Goal: Use online tool/utility: Utilize a website feature to perform a specific function

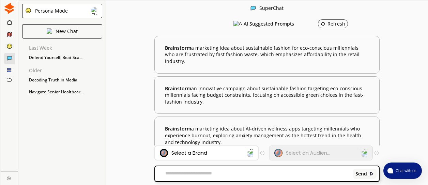
click at [9, 24] on icon at bounding box center [9, 21] width 4 height 5
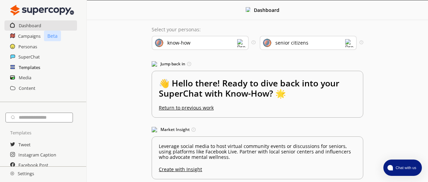
click at [34, 71] on h2 "Templates" at bounding box center [29, 67] width 21 height 10
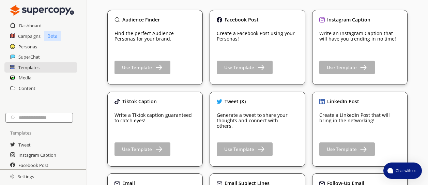
scroll to position [57, 0]
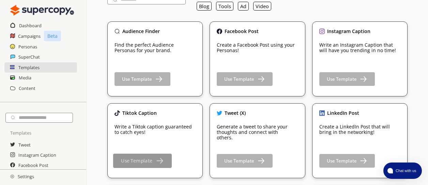
click at [129, 161] on b "Use Template" at bounding box center [136, 161] width 31 height 6
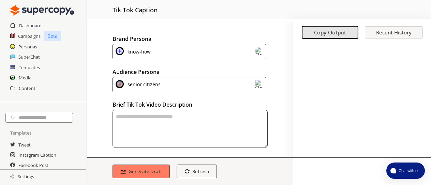
click at [255, 87] on img at bounding box center [259, 84] width 8 height 8
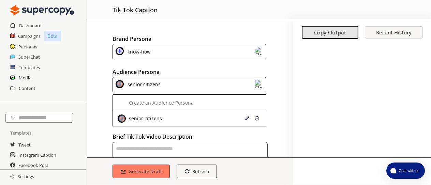
click at [144, 85] on div "senior citizens" at bounding box center [142, 84] width 35 height 9
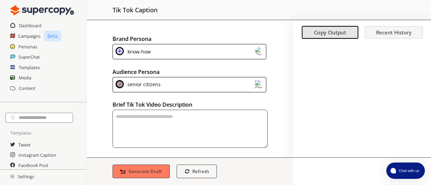
click at [126, 120] on textarea "textarea-textarea" at bounding box center [190, 129] width 155 height 38
type textarea "*"
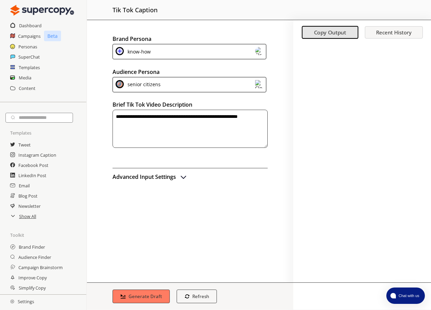
type textarea "**********"
click at [186, 179] on img "advanced-inputs" at bounding box center [183, 177] width 8 height 8
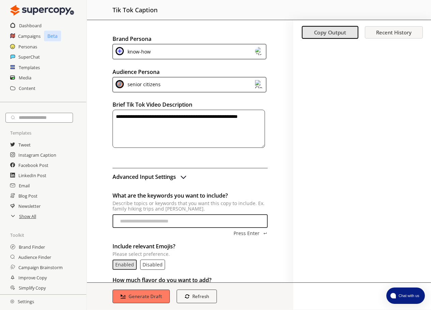
click at [137, 185] on input "What are the keywords you want to include? Describe topics or keywords that you…" at bounding box center [190, 222] width 155 height 14
type input "**********"
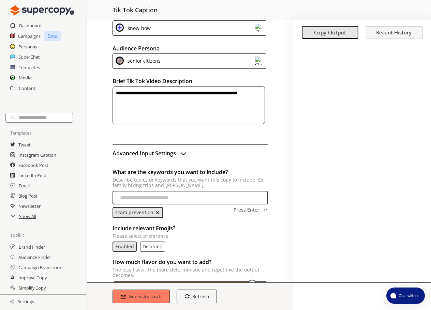
scroll to position [34, 0]
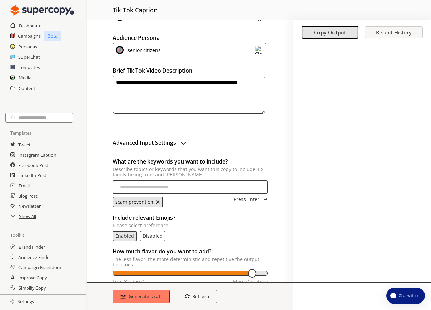
click at [159, 185] on p "Disabled" at bounding box center [153, 236] width 20 height 5
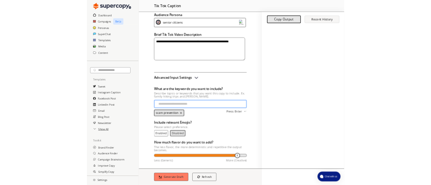
scroll to position [53, 0]
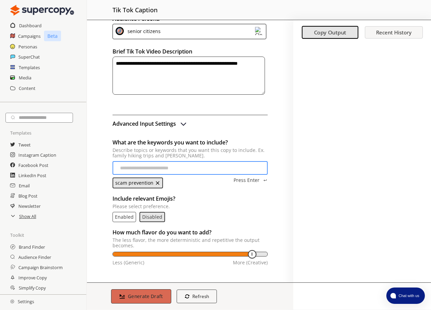
click at [149, 185] on b "Generate Draft" at bounding box center [145, 296] width 35 height 6
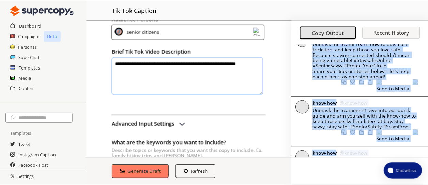
scroll to position [167, 0]
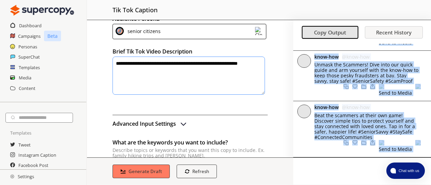
drag, startPoint x: 316, startPoint y: 58, endPoint x: 364, endPoint y: 163, distance: 116.0
click at [363, 164] on div "know-how @ know-how Outsmart the tricksters! Learn the secrets of scammers and …" at bounding box center [362, 109] width 138 height 151
copy div "loremip dol sitametcon! Adipi eli seddoei te incididu utl etdo magn aliqu enim …"
click at [366, 122] on span "Beat the scammers at their own game! Discover simple tips to protect yourself a…" at bounding box center [364, 126] width 101 height 28
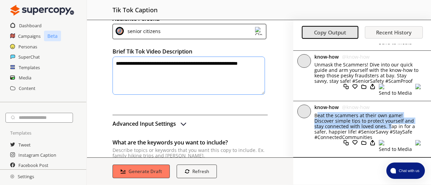
drag, startPoint x: 386, startPoint y: 126, endPoint x: 313, endPoint y: 117, distance: 73.9
click at [313, 117] on div "know-how @ know-how Beat the scammers at their own game! Discover simple tips t…" at bounding box center [362, 129] width 138 height 56
copy span "Beat the scammers at their own game! Discover simple tips to protect yourself a…"
click at [20, 90] on h2 "Content" at bounding box center [27, 88] width 17 height 10
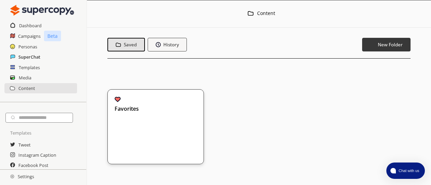
click at [20, 60] on h2 "SuperChat" at bounding box center [29, 57] width 22 height 10
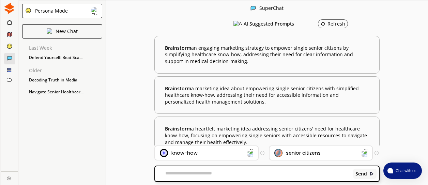
click at [189, 177] on textarea at bounding box center [253, 174] width 196 height 7
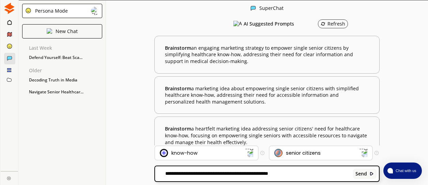
paste textarea "**********"
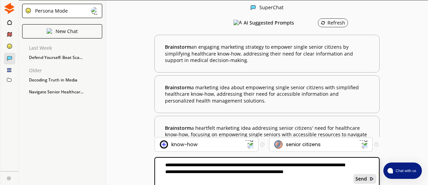
type textarea "**********"
click at [370, 179] on img at bounding box center [372, 179] width 5 height 5
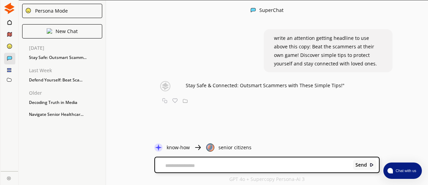
scroll to position [0, 0]
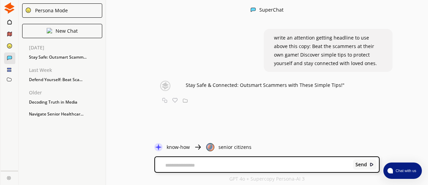
click at [171, 170] on div "Send" at bounding box center [267, 164] width 224 height 15
click at [252, 86] on span "Stay Safe & Connected: Outsmart Scammers with These Simple Tips!"" at bounding box center [265, 85] width 159 height 6
click at [357, 34] on p "write an attention getting headline to use above this copy: Beat the scammers a…" at bounding box center [328, 50] width 108 height 34
